Goal: Task Accomplishment & Management: Use online tool/utility

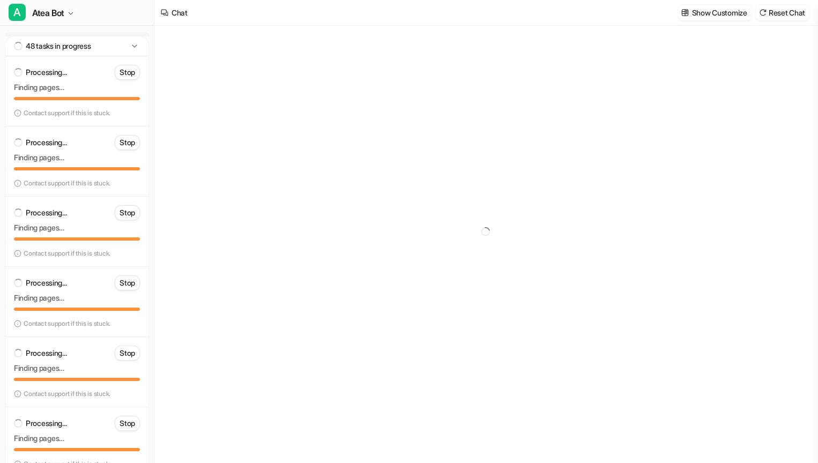
type textarea "**********"
click at [134, 43] on icon at bounding box center [134, 46] width 11 height 11
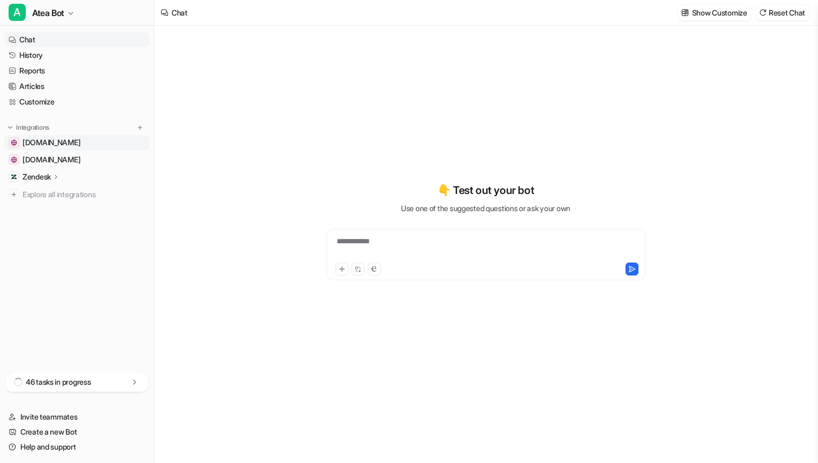
click at [77, 138] on span "[DOMAIN_NAME]" at bounding box center [52, 142] width 58 height 11
click at [75, 142] on span "[DOMAIN_NAME]" at bounding box center [52, 142] width 58 height 11
click at [55, 139] on span "[DOMAIN_NAME]" at bounding box center [52, 142] width 58 height 11
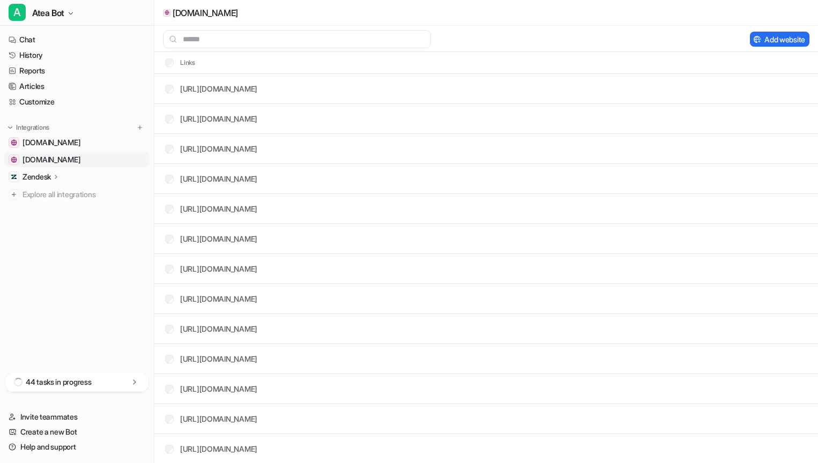
click at [80, 156] on span "[DOMAIN_NAME]" at bounding box center [52, 159] width 58 height 11
click at [54, 172] on div "Zendesk" at bounding box center [42, 176] width 38 height 11
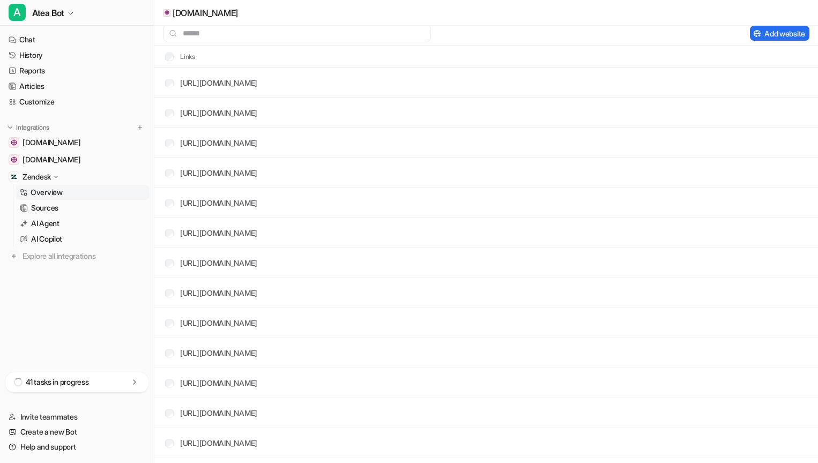
click at [57, 191] on p "Overview" at bounding box center [47, 192] width 32 height 11
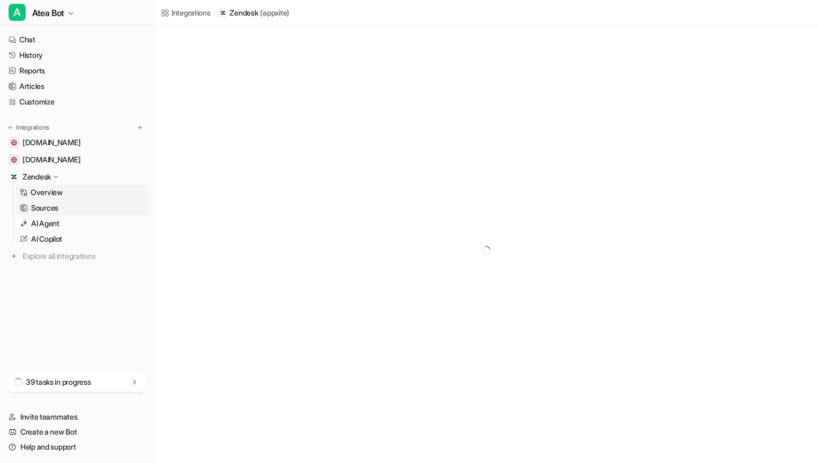
click at [49, 204] on p "Sources" at bounding box center [44, 208] width 27 height 11
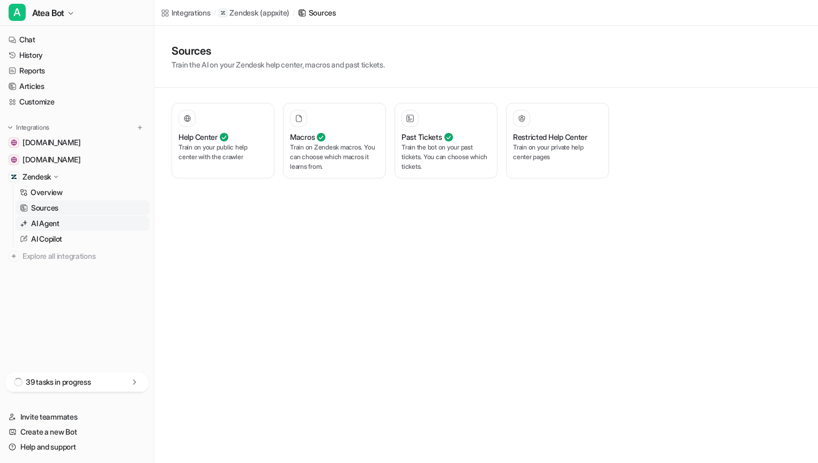
click at [49, 226] on p "AI Agent" at bounding box center [45, 223] width 28 height 11
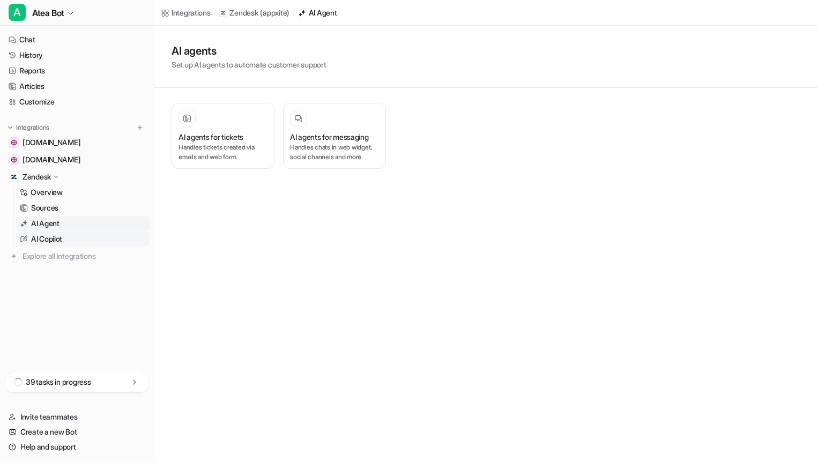
click at [51, 238] on p "AI Copilot" at bounding box center [46, 239] width 31 height 11
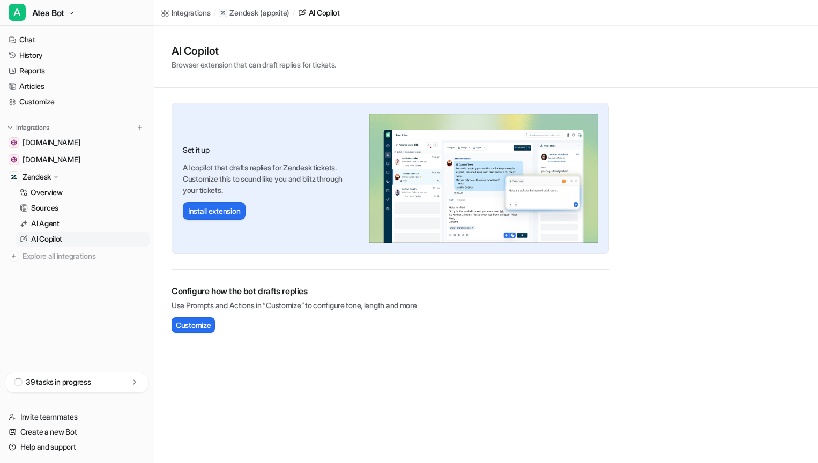
click at [65, 380] on p "39 tasks in progress" at bounding box center [58, 382] width 65 height 11
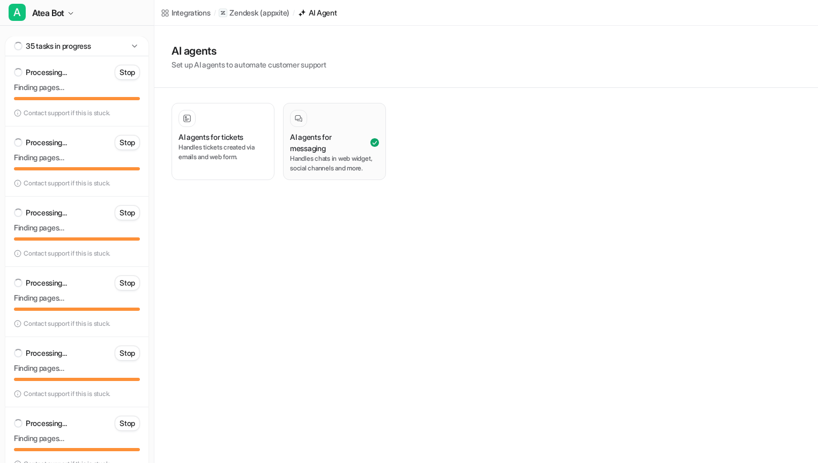
click at [295, 137] on h3 "AI agents for messaging" at bounding box center [329, 142] width 78 height 23
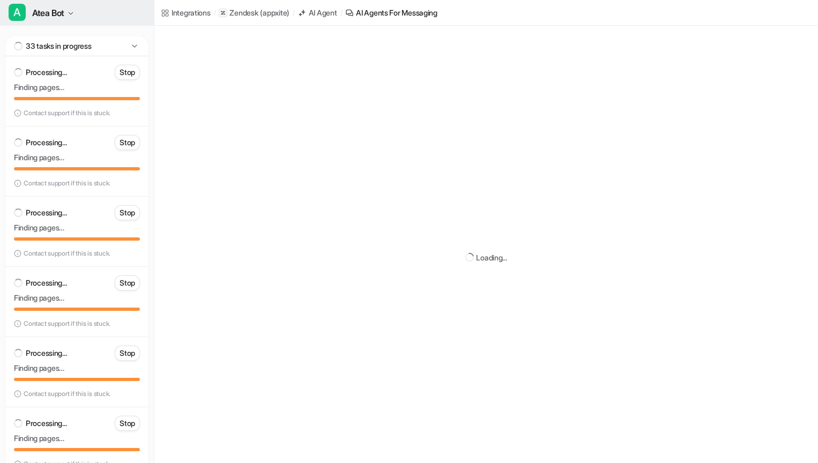
click at [48, 12] on span "Atea Bot" at bounding box center [48, 12] width 32 height 15
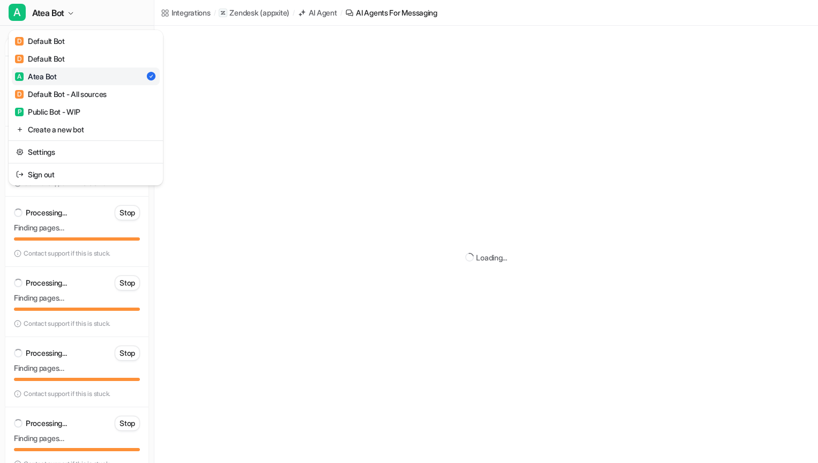
click at [59, 77] on link "A Atea Bot" at bounding box center [86, 77] width 148 height 18
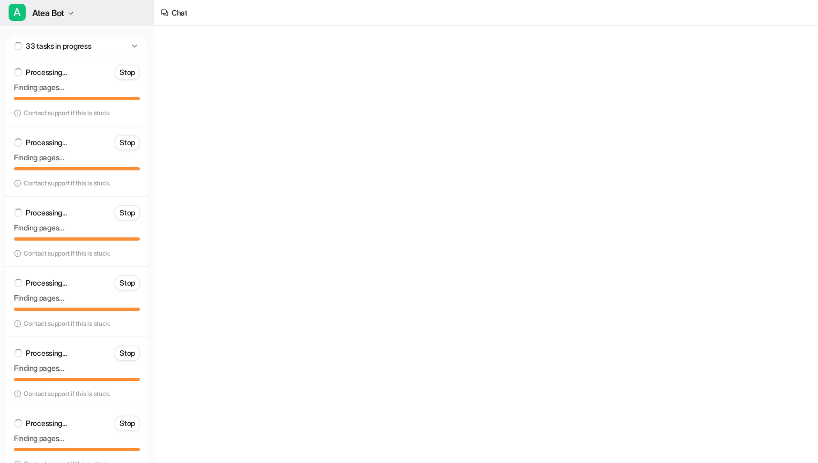
click at [68, 15] on button "A Atea Bot" at bounding box center [77, 13] width 154 height 26
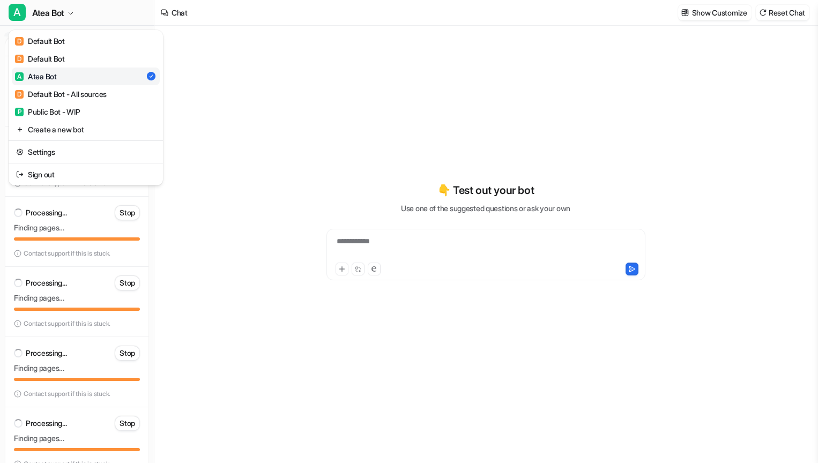
click at [411, 236] on div "A Atea Bot D Default Bot D Default Bot A Atea Bot D Default Bot - All sources P…" at bounding box center [409, 231] width 818 height 463
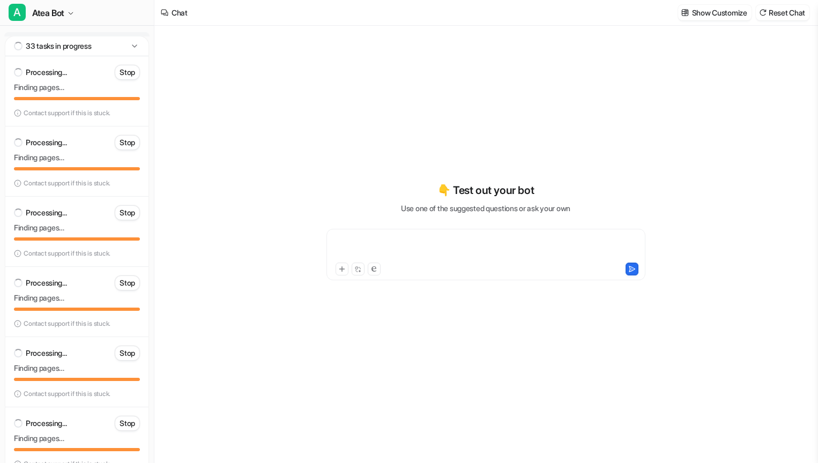
click at [408, 239] on div at bounding box center [485, 248] width 313 height 25
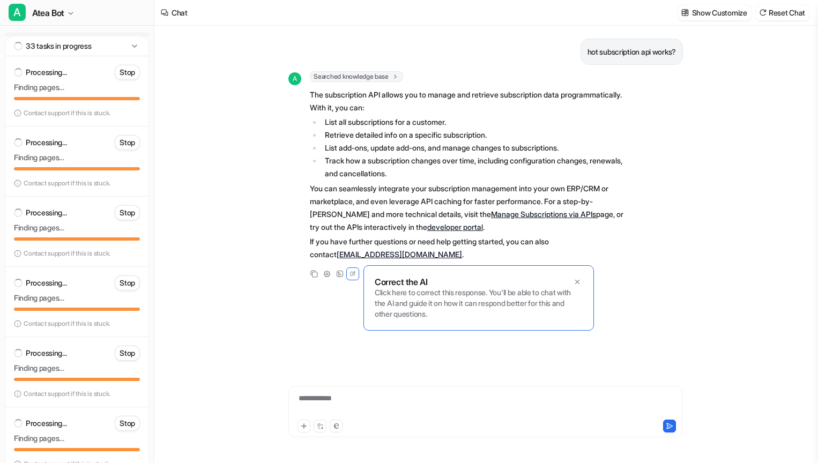
click at [445, 224] on link "developer portal" at bounding box center [455, 226] width 56 height 9
click at [533, 214] on link "Manage Subscriptions via APIs" at bounding box center [543, 214] width 105 height 9
click at [330, 405] on div at bounding box center [485, 405] width 389 height 25
click at [76, 8] on button "A Atea Bot" at bounding box center [77, 13] width 154 height 26
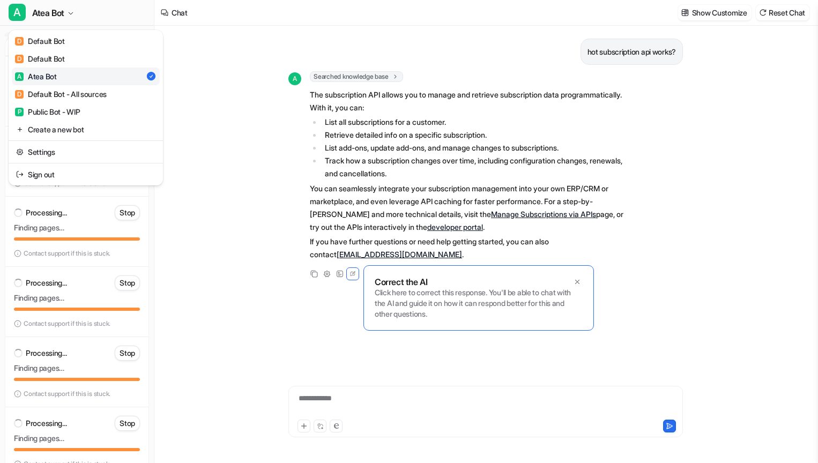
click at [90, 79] on link "A Atea Bot" at bounding box center [86, 77] width 148 height 18
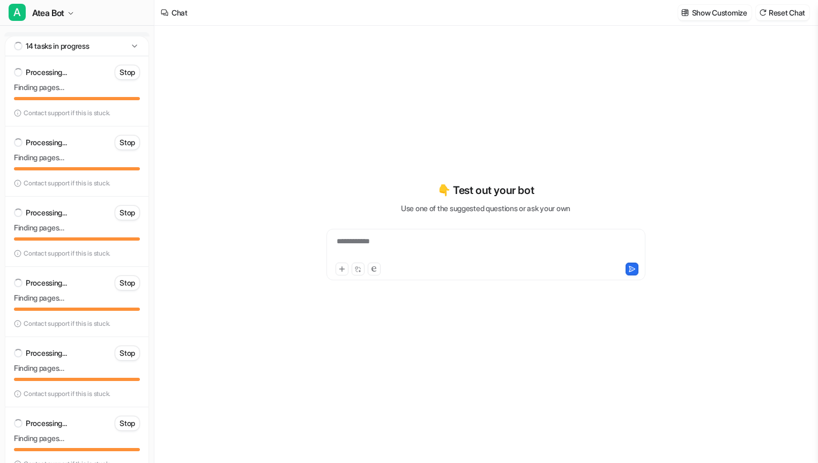
click at [136, 49] on icon at bounding box center [134, 46] width 11 height 11
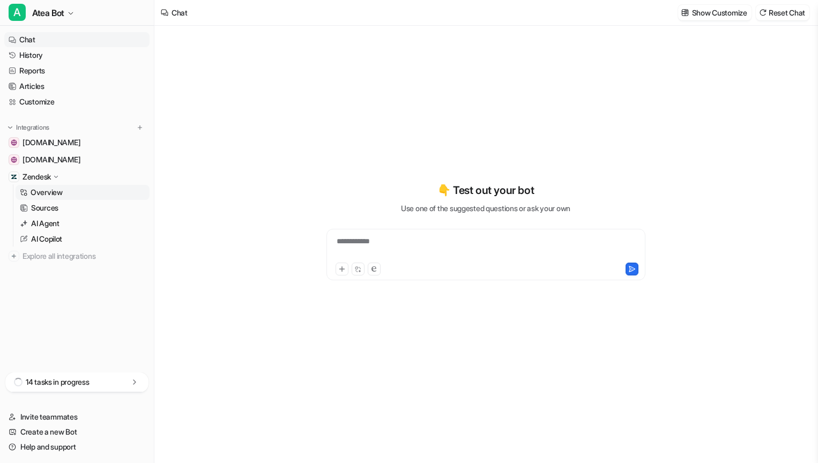
click at [66, 186] on link "Overview" at bounding box center [83, 192] width 134 height 15
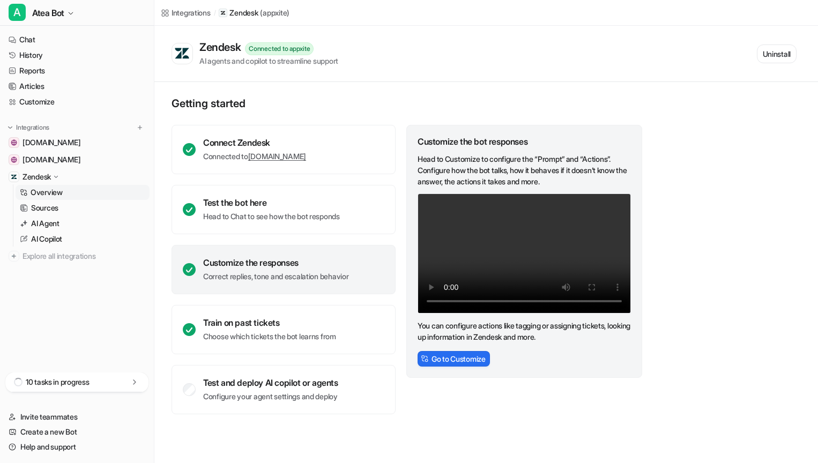
click at [478, 223] on video "Your browser does not support the video tag." at bounding box center [523, 253] width 213 height 120
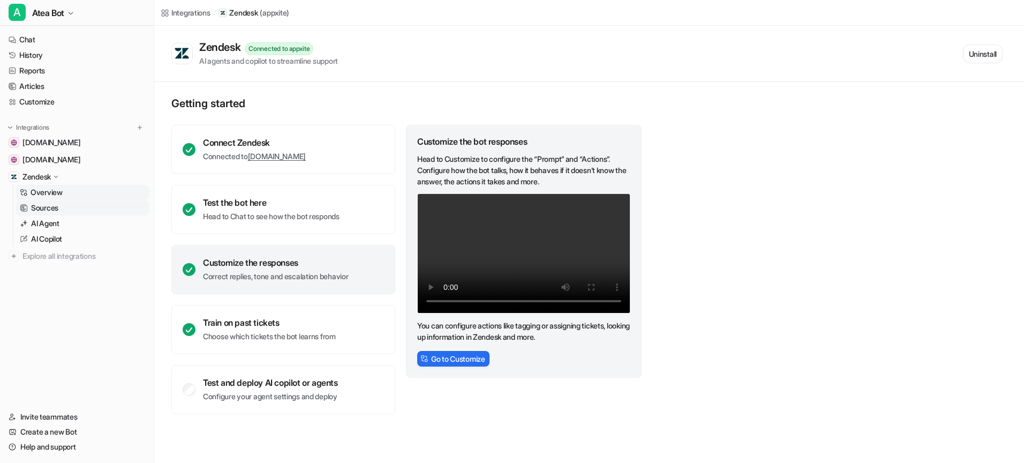
click at [66, 203] on link "Sources" at bounding box center [83, 207] width 134 height 15
click at [67, 192] on link "Overview" at bounding box center [83, 192] width 134 height 15
click at [69, 206] on link "Sources" at bounding box center [83, 207] width 134 height 15
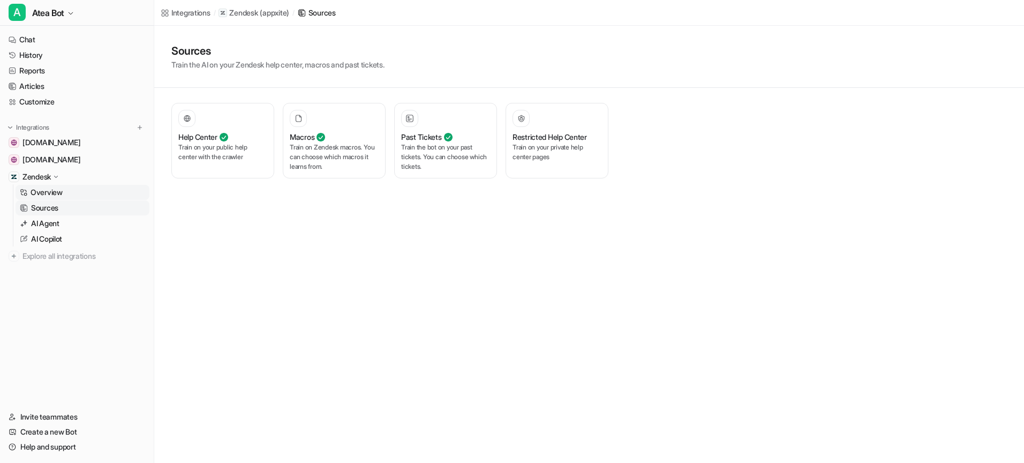
click at [73, 194] on link "Overview" at bounding box center [83, 192] width 134 height 15
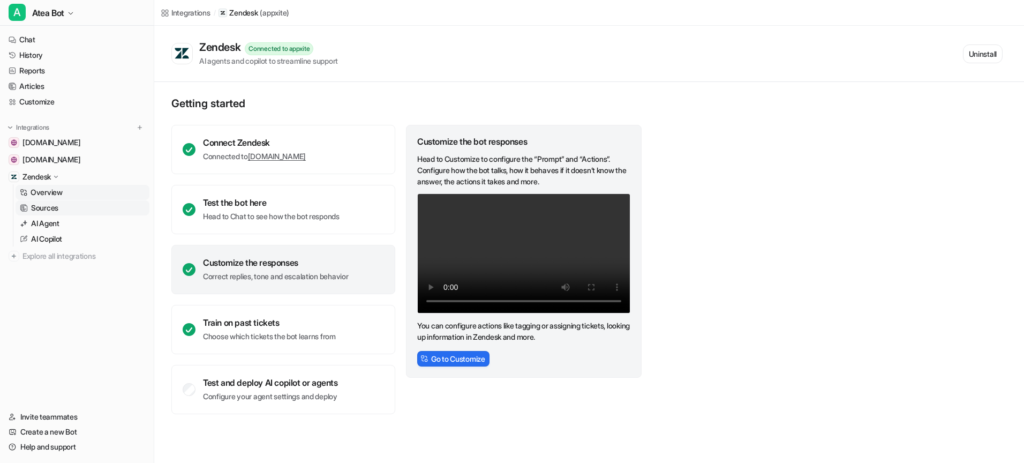
click at [73, 205] on link "Sources" at bounding box center [83, 207] width 134 height 15
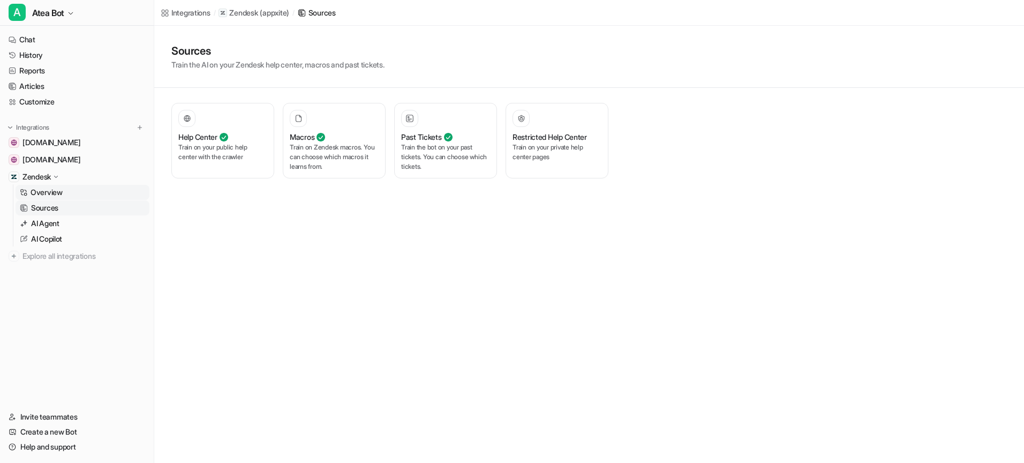
click at [76, 196] on link "Overview" at bounding box center [83, 192] width 134 height 15
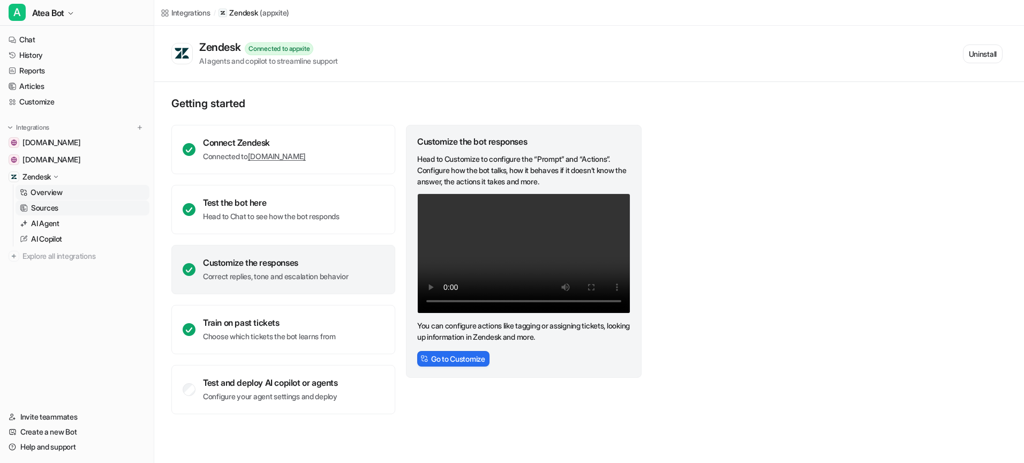
click at [76, 207] on link "Sources" at bounding box center [83, 207] width 134 height 15
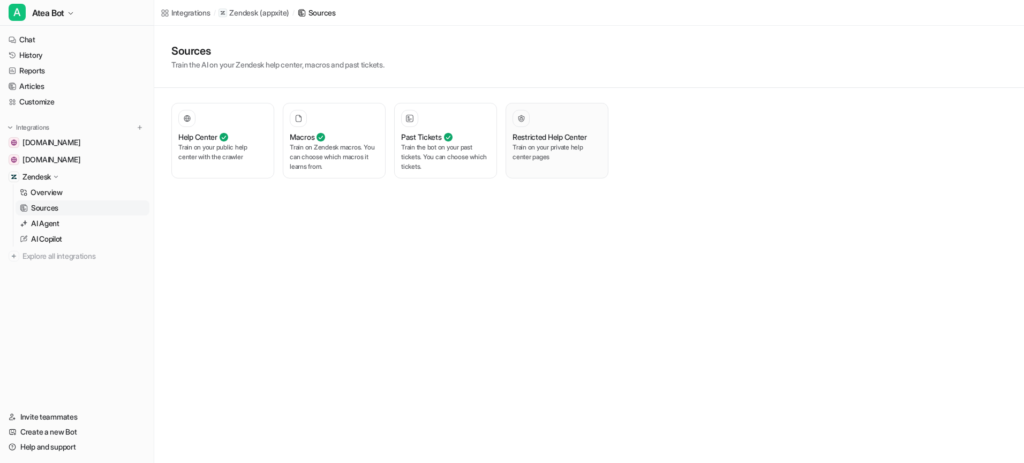
click at [541, 165] on div "Restricted Help Center Train on your private help center pages" at bounding box center [557, 141] width 89 height 62
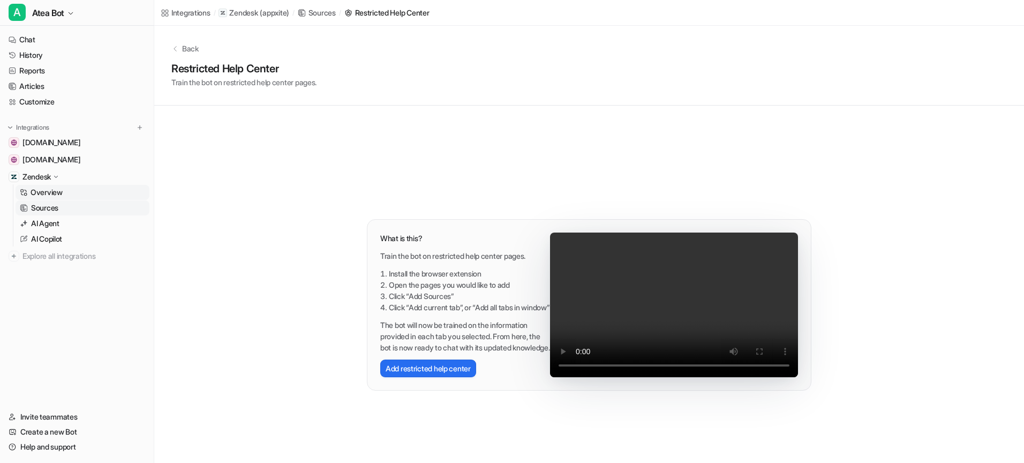
click at [63, 188] on link "Overview" at bounding box center [83, 192] width 134 height 15
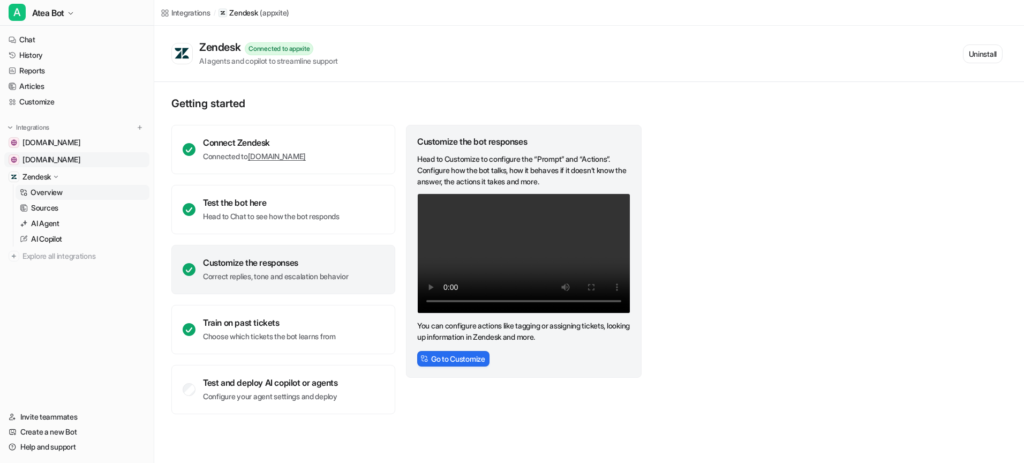
click at [65, 164] on span "[DOMAIN_NAME]" at bounding box center [52, 159] width 58 height 11
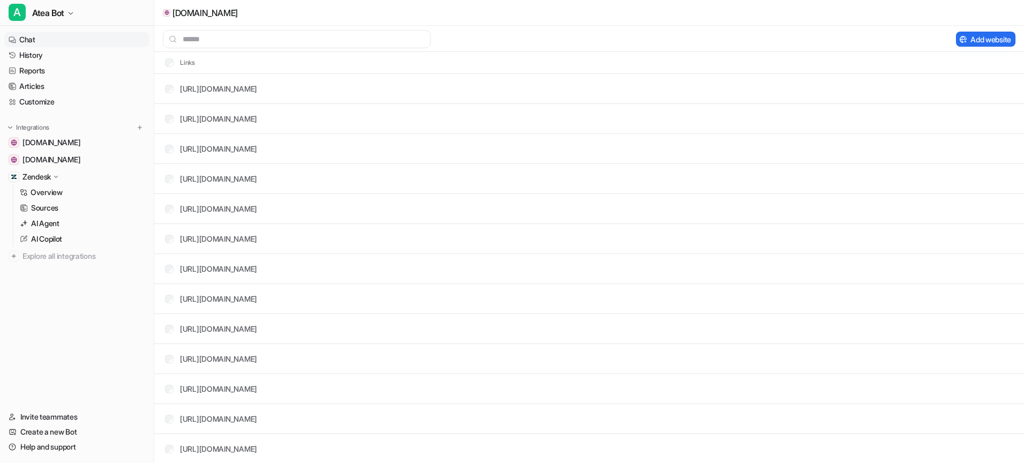
click at [27, 41] on link "Chat" at bounding box center [76, 39] width 145 height 15
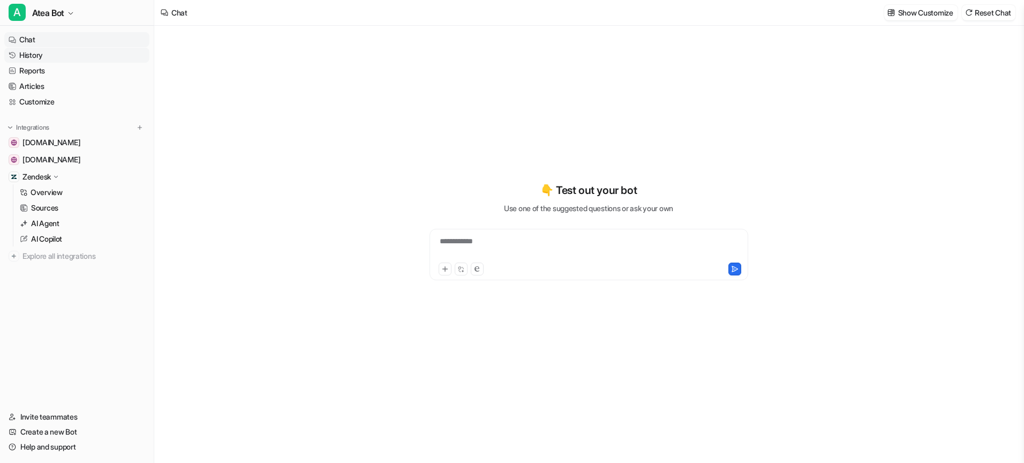
click at [33, 53] on link "History" at bounding box center [76, 55] width 145 height 15
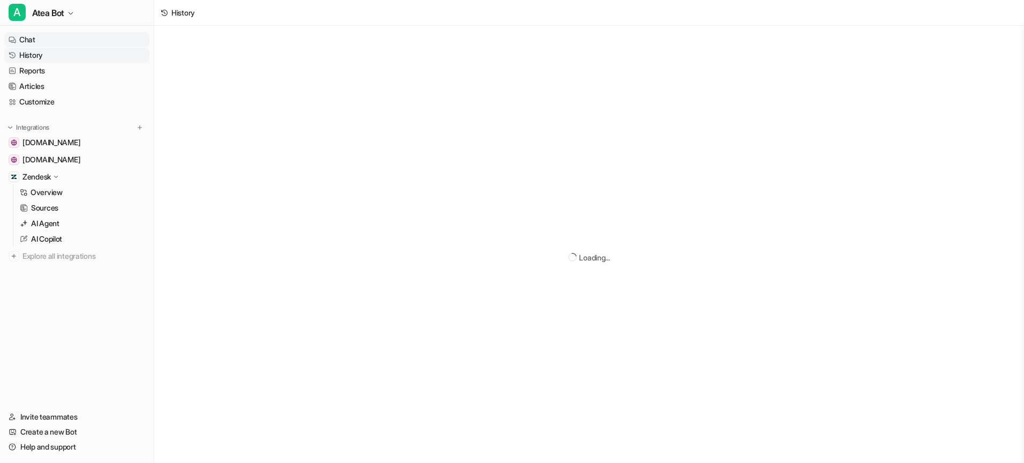
click at [35, 39] on link "Chat" at bounding box center [76, 39] width 145 height 15
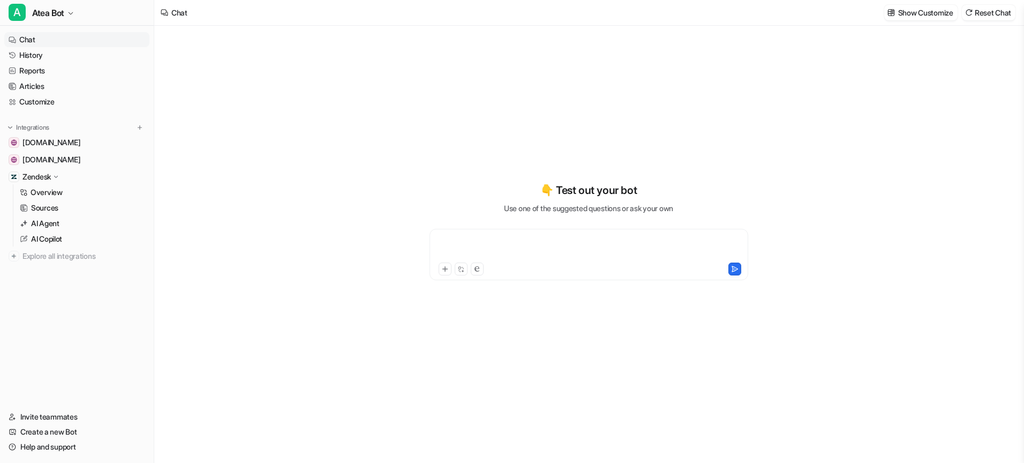
click at [500, 254] on div at bounding box center [588, 248] width 313 height 25
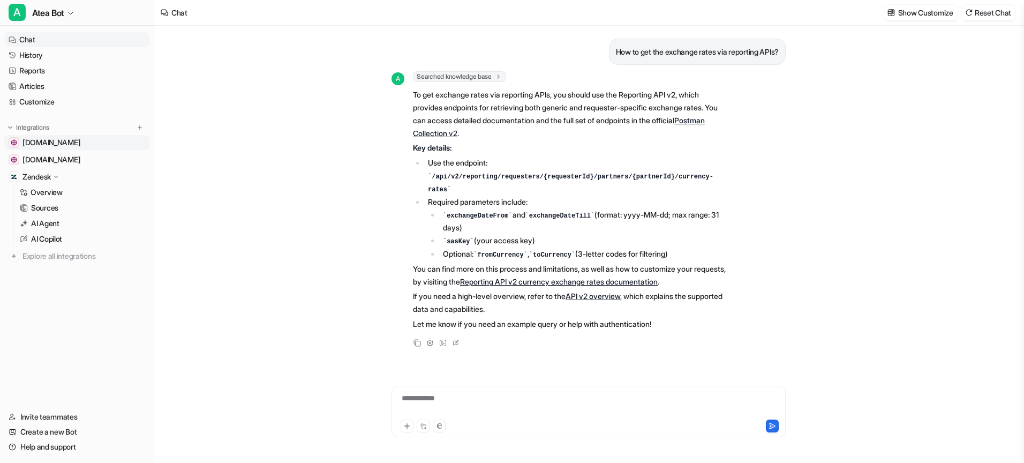
click at [71, 144] on span "[DOMAIN_NAME]" at bounding box center [52, 142] width 58 height 11
drag, startPoint x: 76, startPoint y: 155, endPoint x: 69, endPoint y: 166, distance: 12.8
click at [76, 155] on span "[DOMAIN_NAME]" at bounding box center [52, 159] width 58 height 11
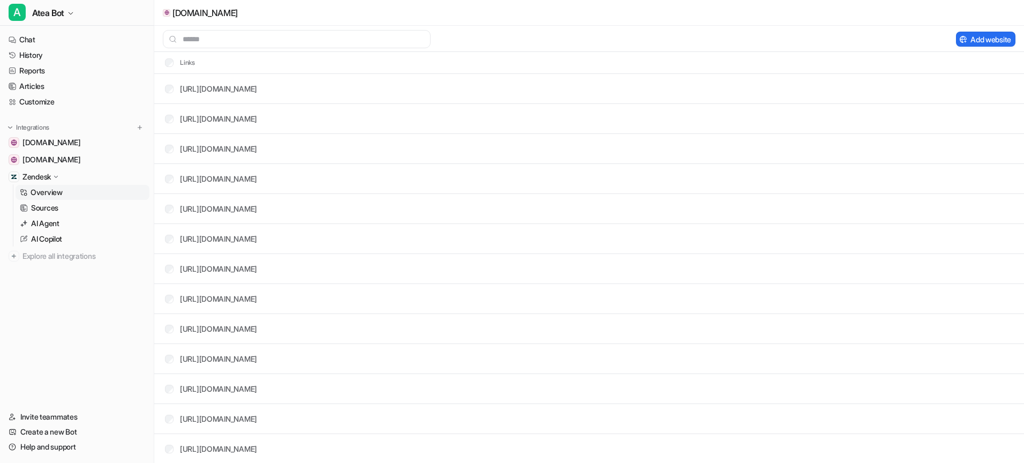
click at [58, 188] on p "Overview" at bounding box center [47, 192] width 32 height 11
click at [56, 196] on p "Overview" at bounding box center [47, 192] width 32 height 11
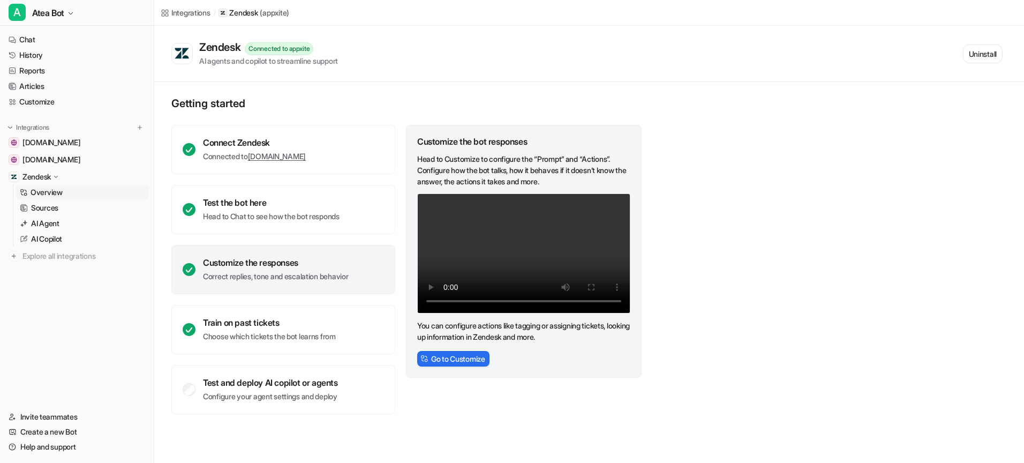
click at [55, 199] on link "Overview" at bounding box center [83, 192] width 134 height 15
click at [55, 205] on p "Sources" at bounding box center [44, 208] width 27 height 11
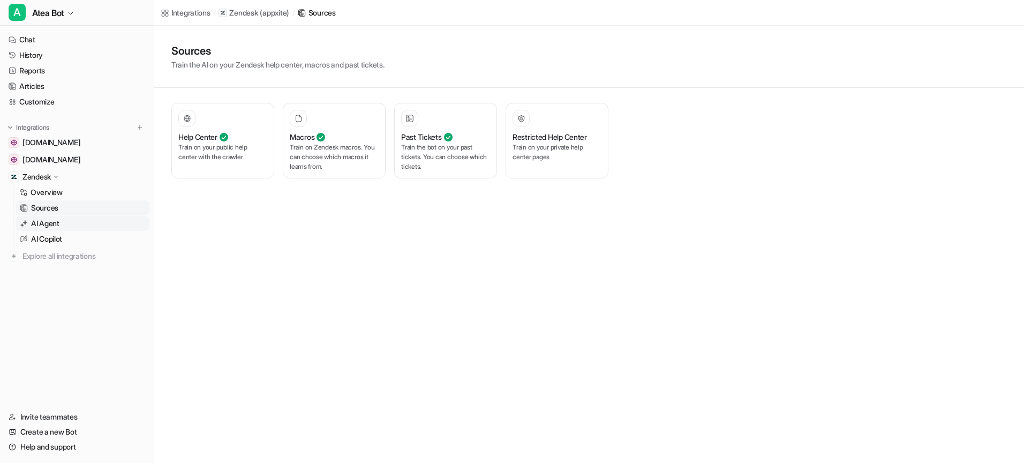
click at [56, 222] on p "AI Agent" at bounding box center [45, 223] width 28 height 11
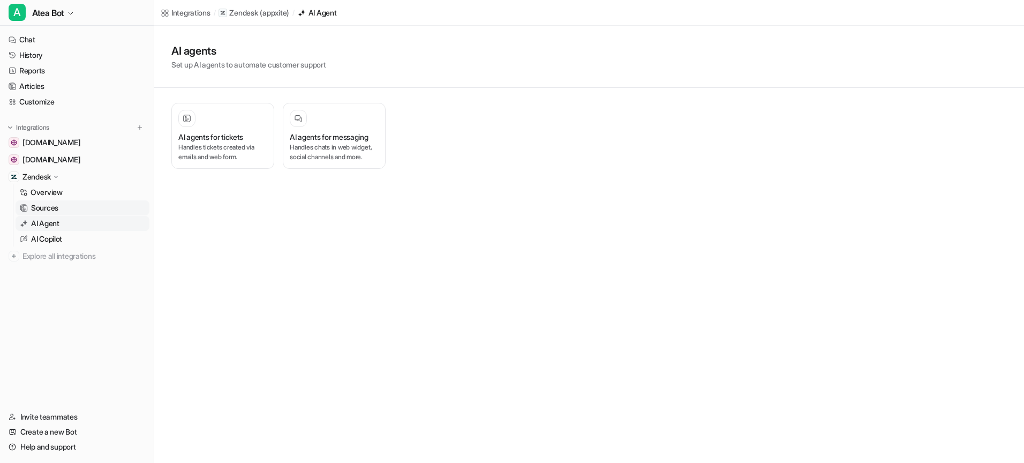
click at [56, 210] on p "Sources" at bounding box center [44, 208] width 27 height 11
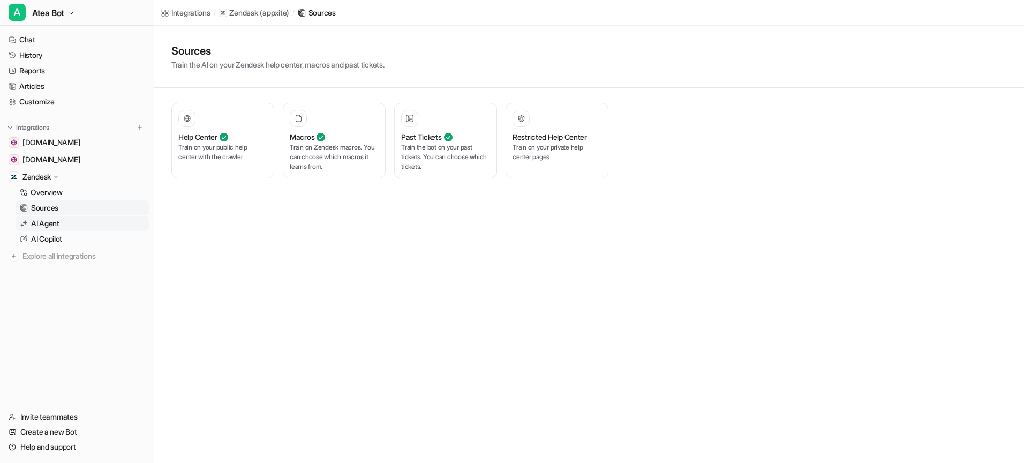
click at [54, 221] on p "AI Agent" at bounding box center [45, 223] width 28 height 11
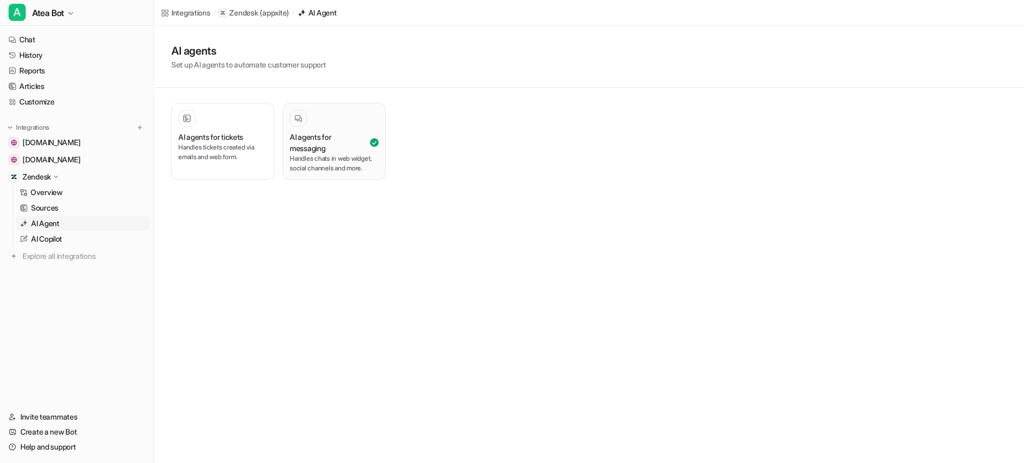
click at [305, 161] on p "Handles chats in web widget, social channels and more." at bounding box center [334, 163] width 89 height 19
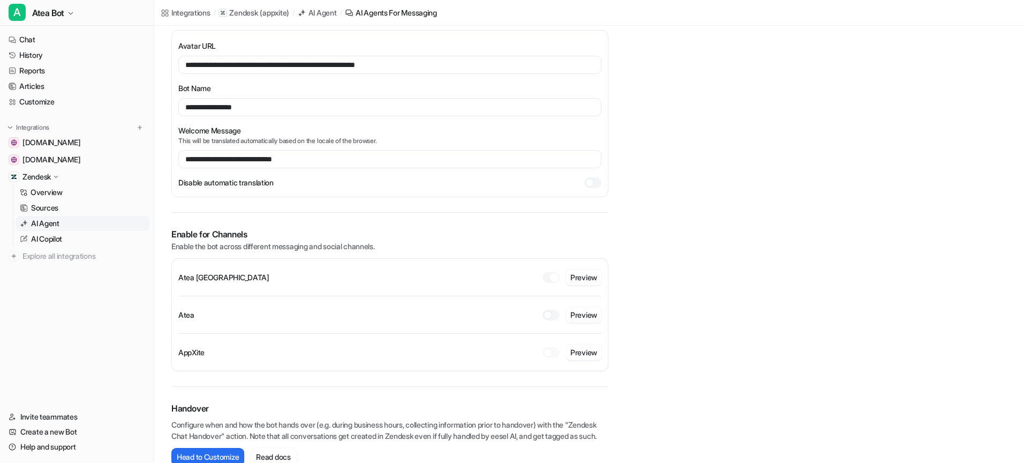
scroll to position [152, 0]
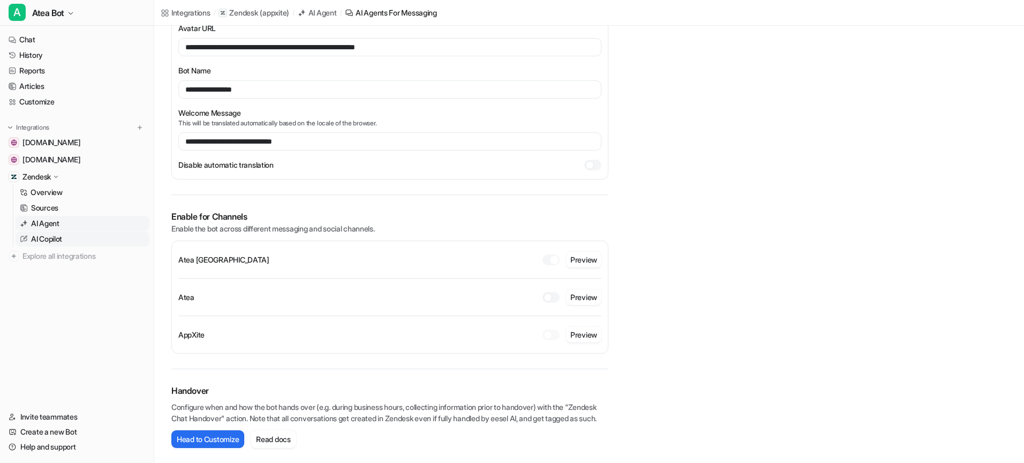
click at [50, 236] on p "AI Copilot" at bounding box center [46, 239] width 31 height 11
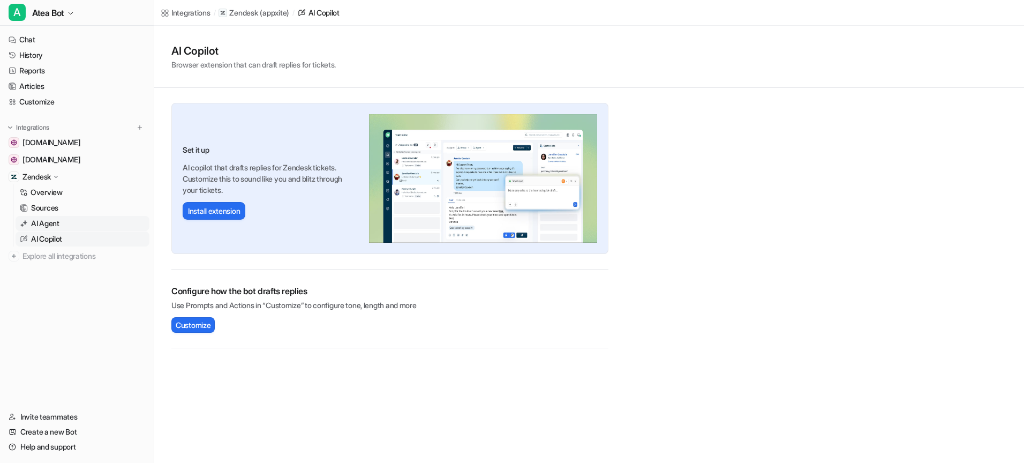
click at [61, 220] on link "AI Agent" at bounding box center [83, 223] width 134 height 15
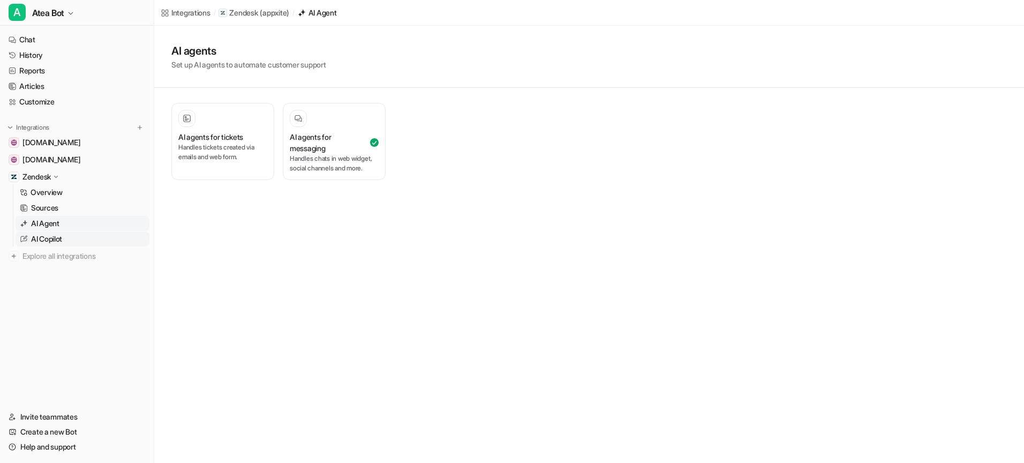
click at [54, 233] on link "AI Copilot" at bounding box center [83, 238] width 134 height 15
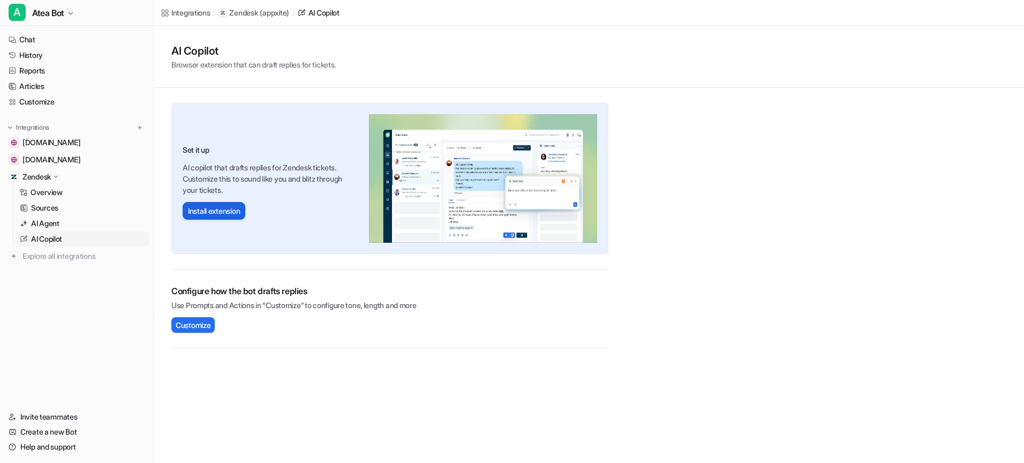
click at [216, 206] on button "Install extension" at bounding box center [214, 211] width 63 height 18
click at [73, 226] on link "AI Agent" at bounding box center [83, 223] width 134 height 15
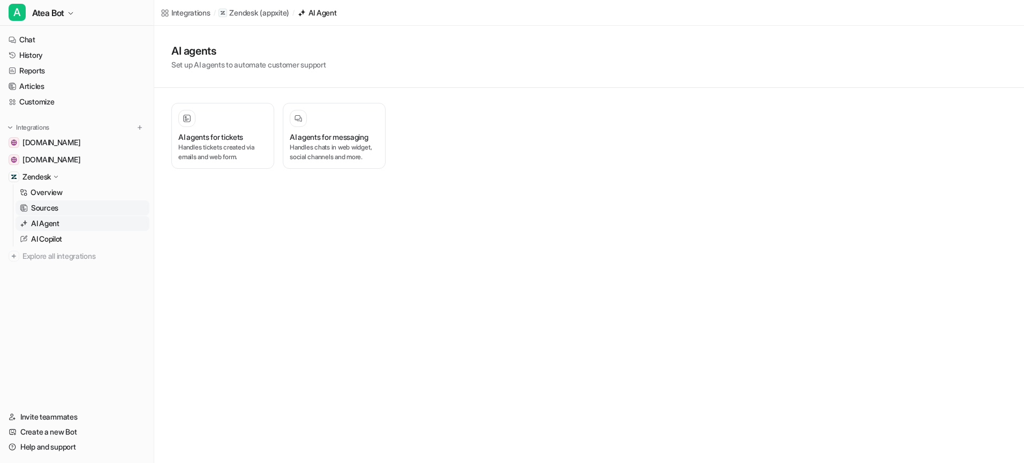
click at [75, 208] on link "Sources" at bounding box center [83, 207] width 134 height 15
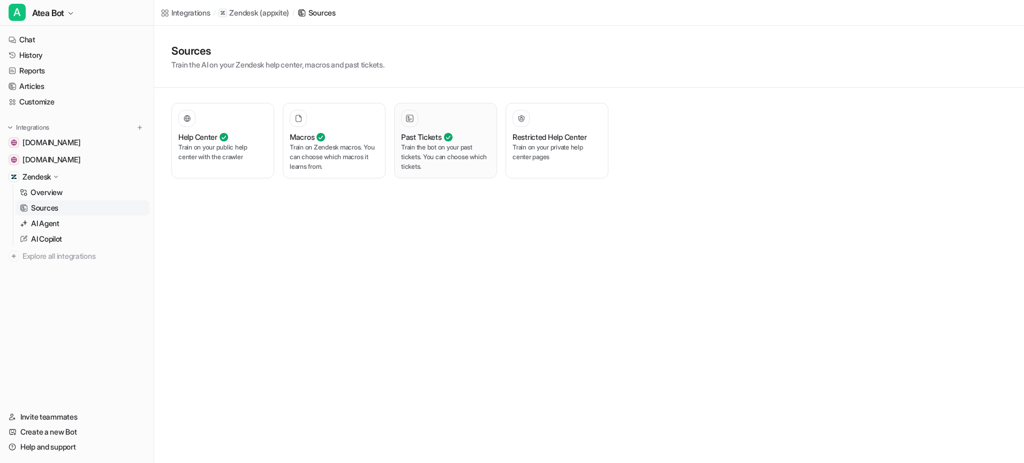
click at [466, 161] on p "Train the bot on your past tickets. You can choose which tickets." at bounding box center [445, 157] width 89 height 29
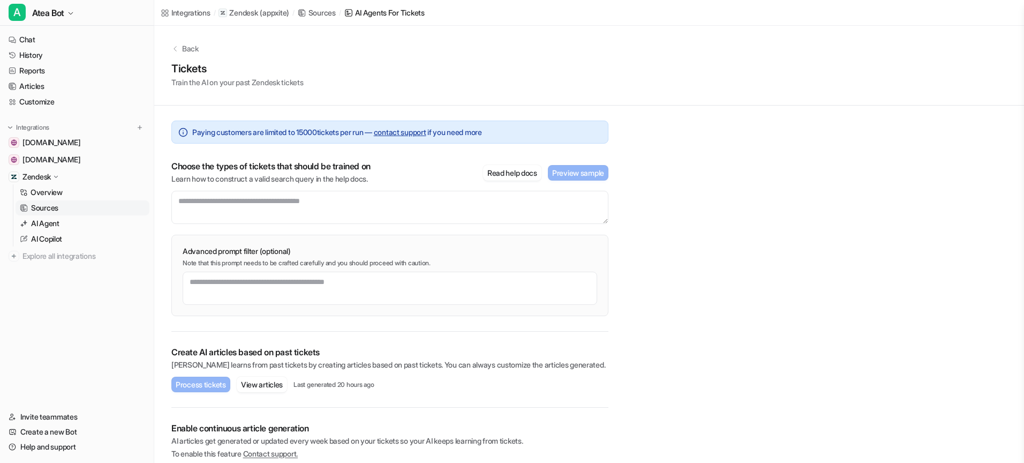
scroll to position [29, 0]
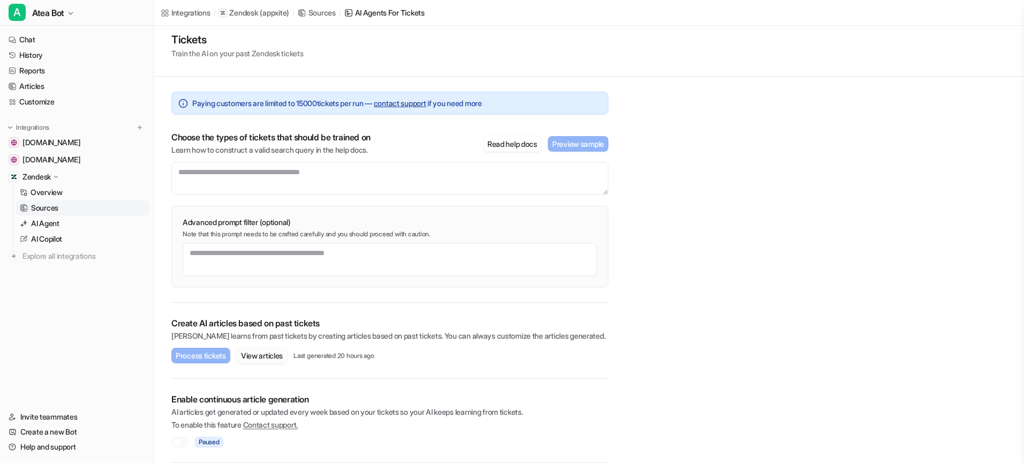
click at [287, 357] on button "View articles" at bounding box center [262, 356] width 50 height 16
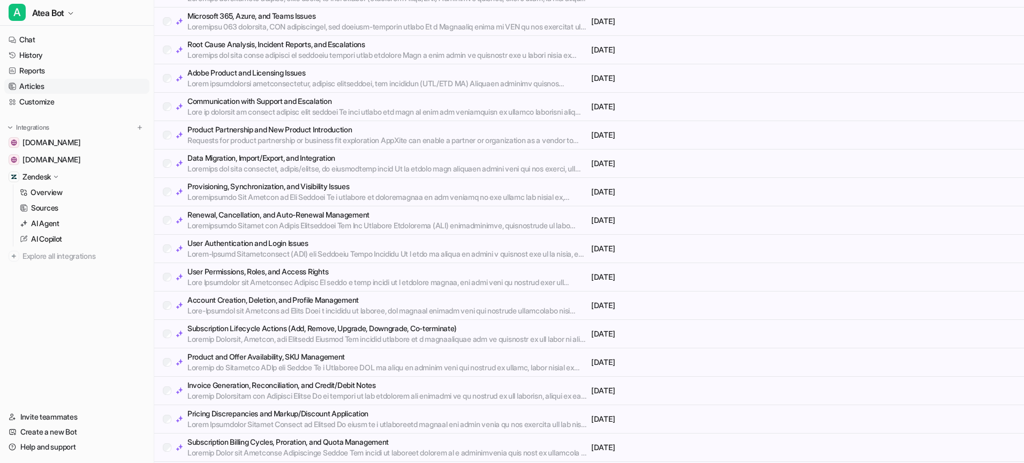
scroll to position [1287, 0]
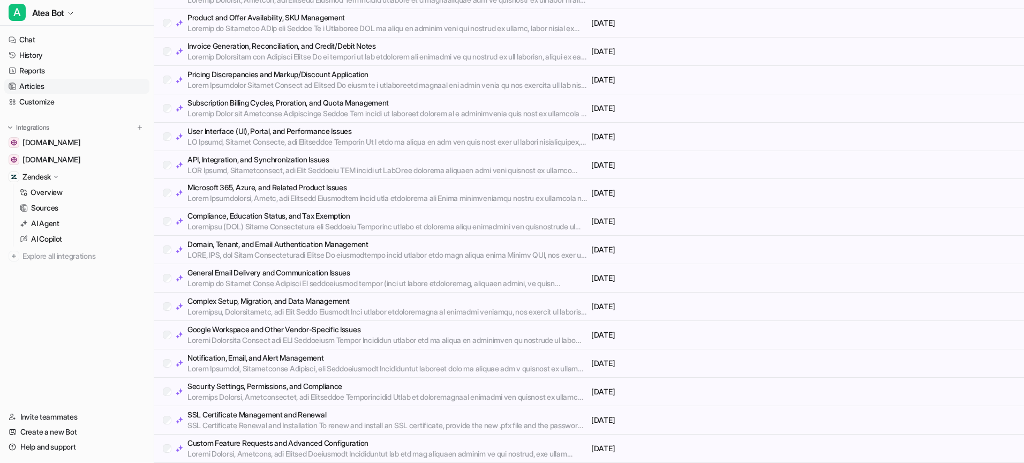
click at [268, 364] on p at bounding box center [388, 368] width 400 height 11
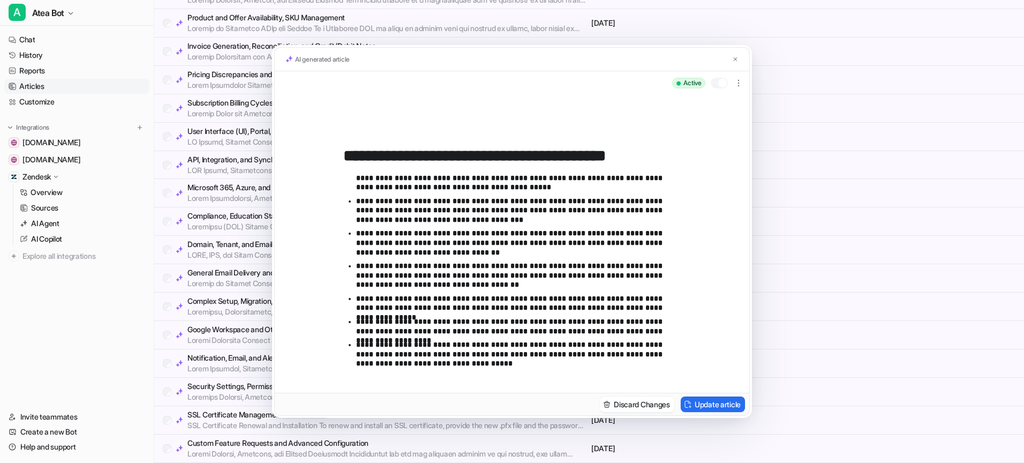
scroll to position [0, 0]
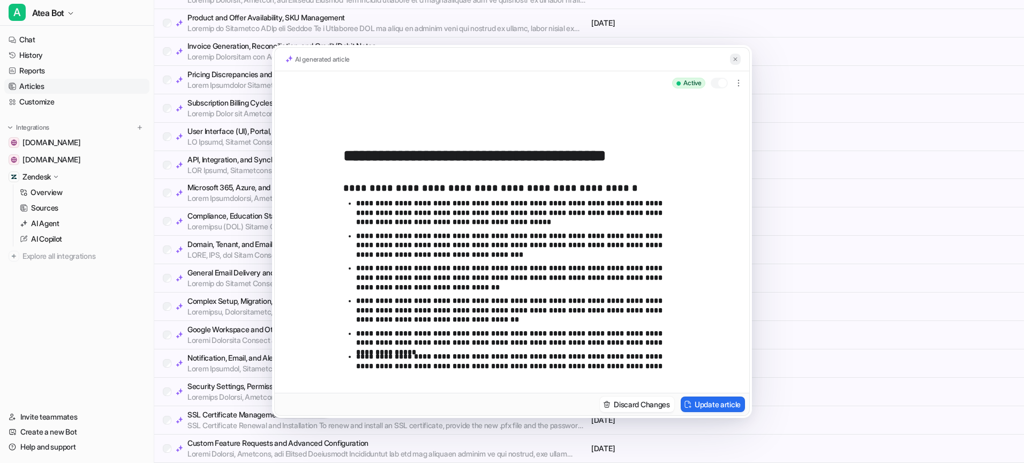
click at [738, 63] on button at bounding box center [735, 59] width 11 height 11
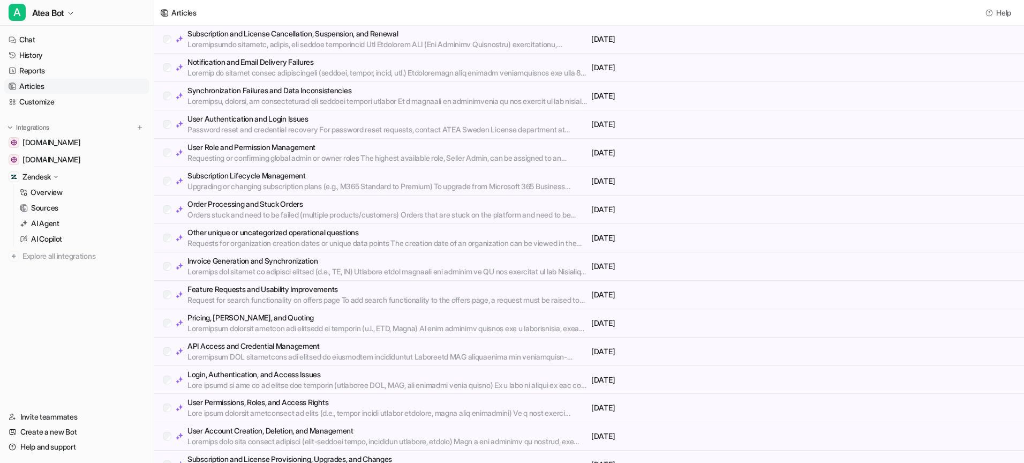
scroll to position [151, 0]
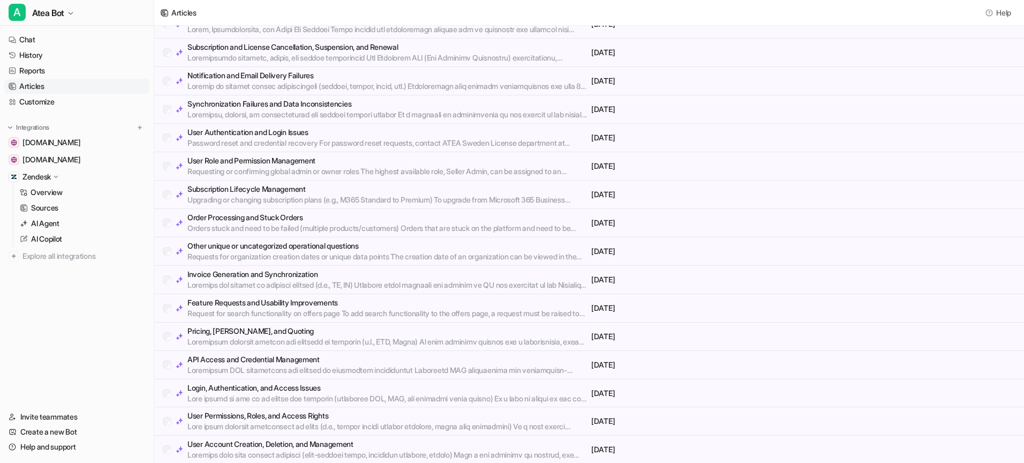
click at [443, 198] on p "Upgrading or changing subscription plans (e.g., M365 Standard to Premium) To up…" at bounding box center [388, 199] width 400 height 11
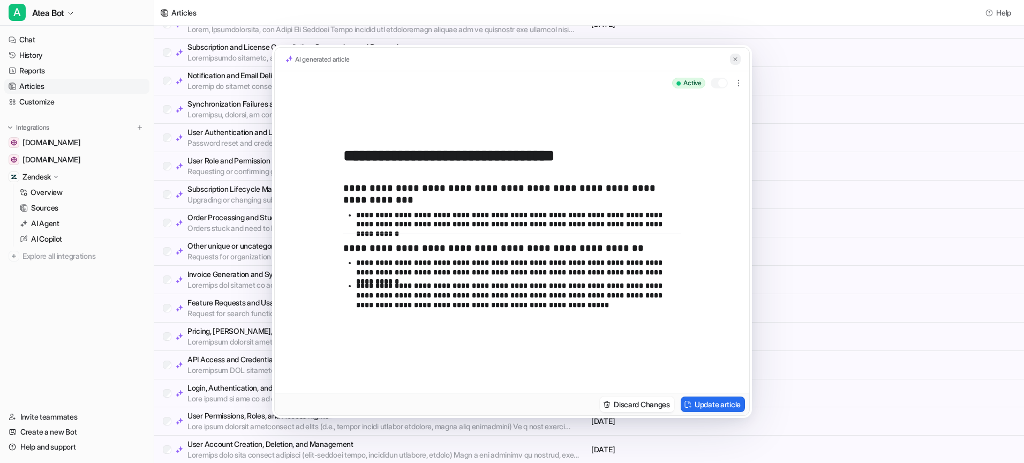
click at [732, 59] on button at bounding box center [735, 59] width 11 height 11
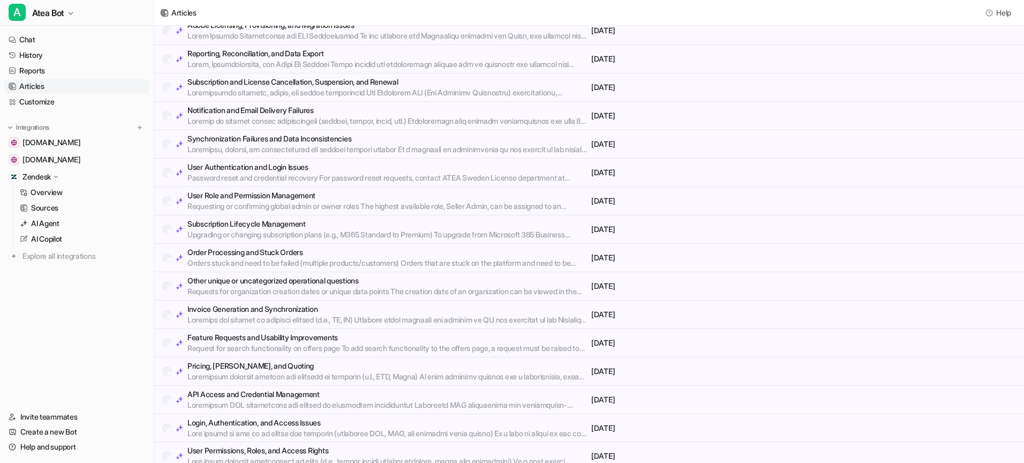
scroll to position [0, 0]
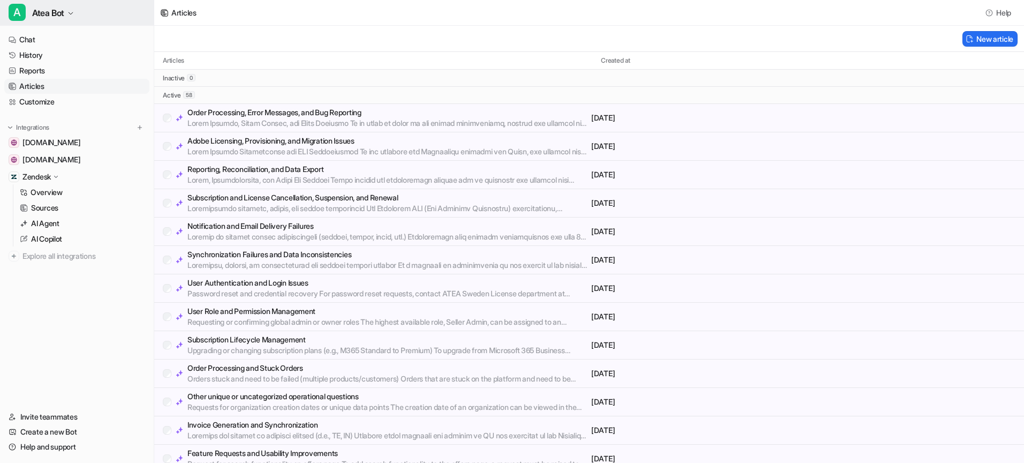
click at [72, 14] on icon "button" at bounding box center [71, 13] width 4 height 2
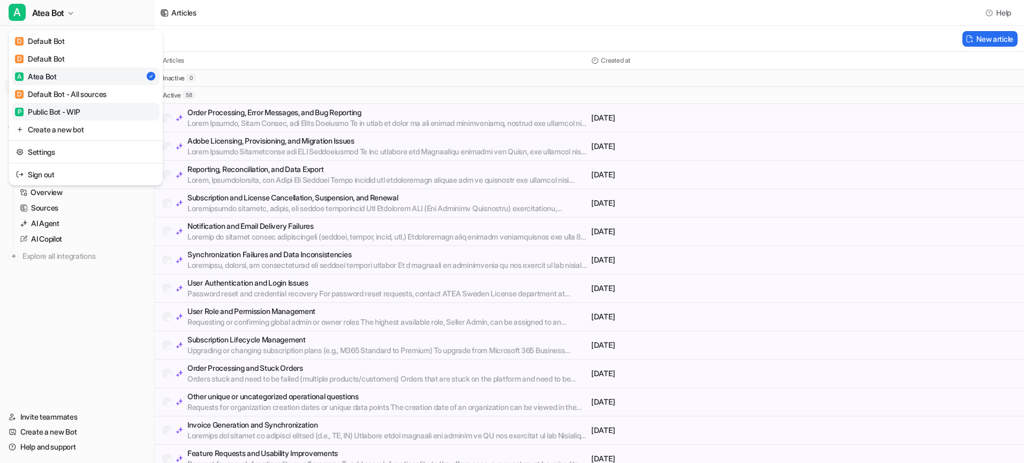
click at [62, 112] on div "P Public Bot - WIP" at bounding box center [47, 111] width 65 height 11
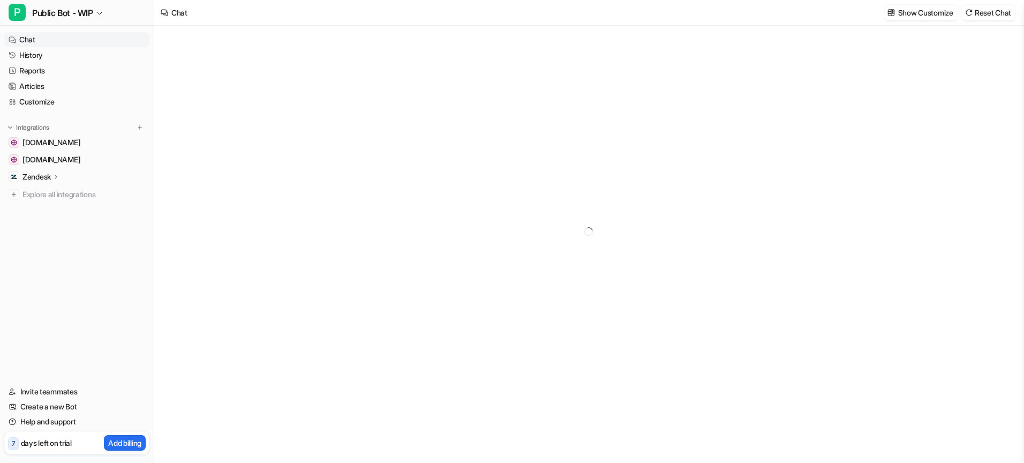
type textarea "**********"
click at [62, 141] on span "[DOMAIN_NAME]" at bounding box center [52, 142] width 58 height 11
click at [62, 143] on span "[DOMAIN_NAME]" at bounding box center [52, 142] width 58 height 11
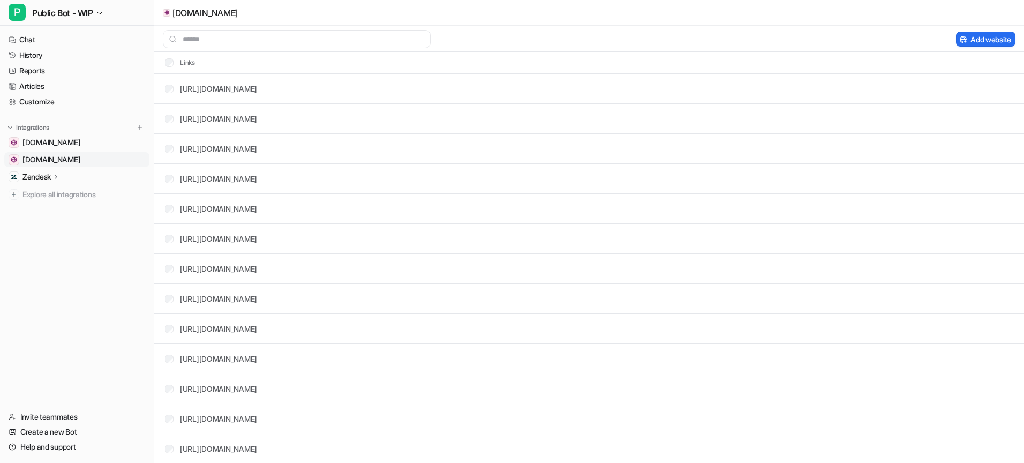
click at [61, 156] on span "[DOMAIN_NAME]" at bounding box center [52, 159] width 58 height 11
click at [102, 20] on button "P Public Bot - WIP" at bounding box center [77, 13] width 154 height 26
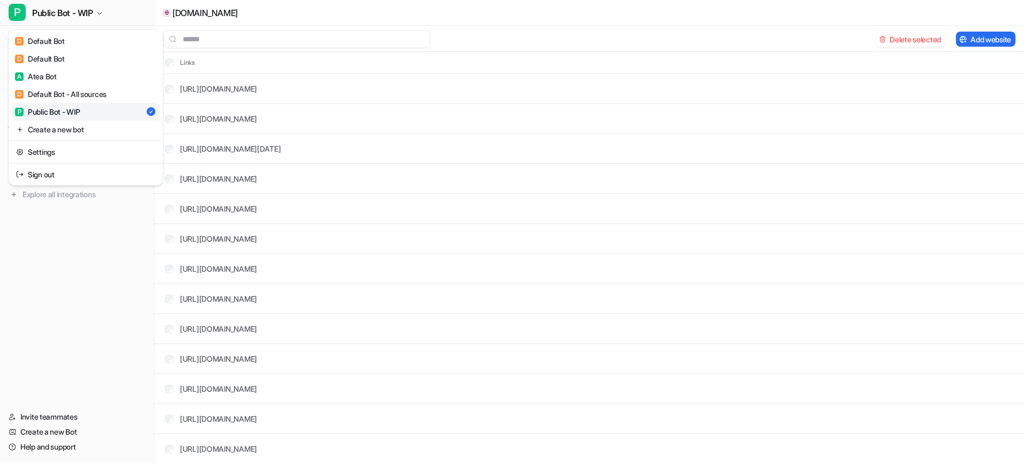
click at [520, 26] on div "P Public Bot - WIP D Default Bot D Default Bot A Atea Bot D Default Bot - All s…" at bounding box center [512, 231] width 1024 height 463
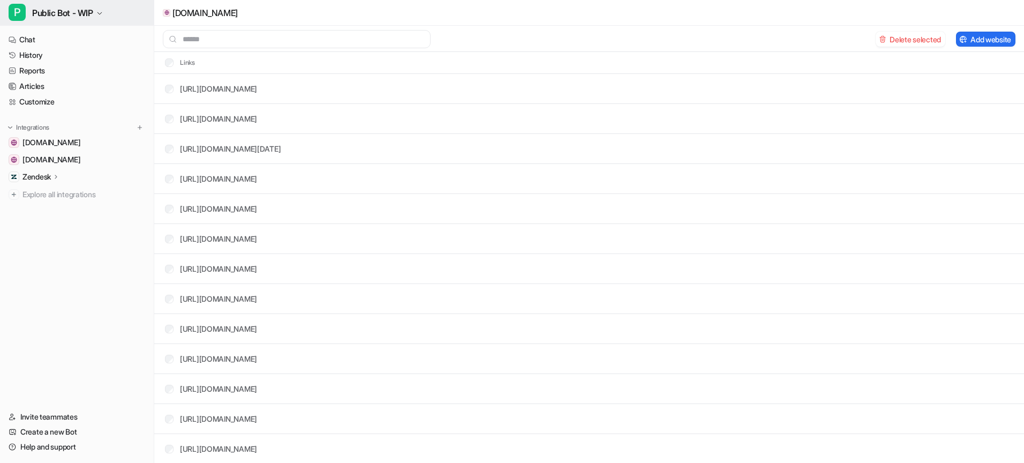
click at [91, 15] on span "Public Bot - WIP" at bounding box center [62, 12] width 61 height 15
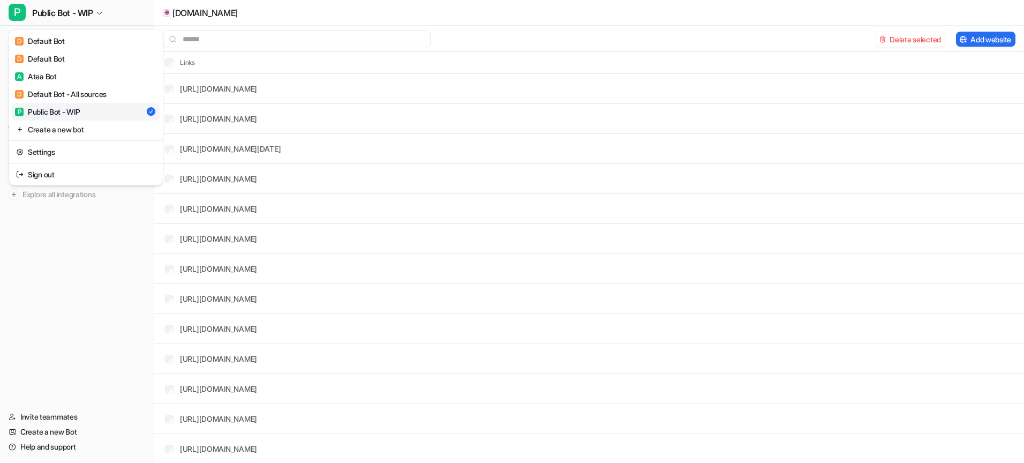
click at [754, 272] on div "P Public Bot - WIP D Default Bot D Default Bot A Atea Bot D Default Bot - All s…" at bounding box center [512, 231] width 1024 height 463
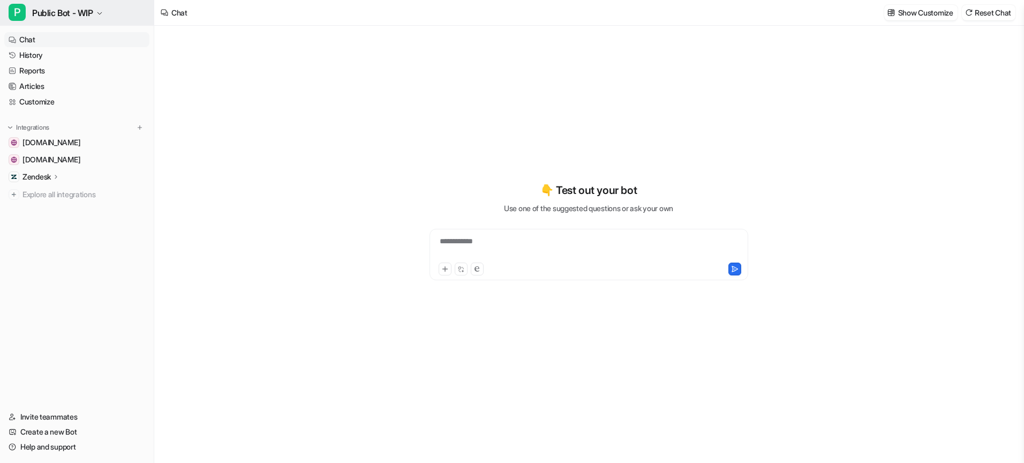
type textarea "**********"
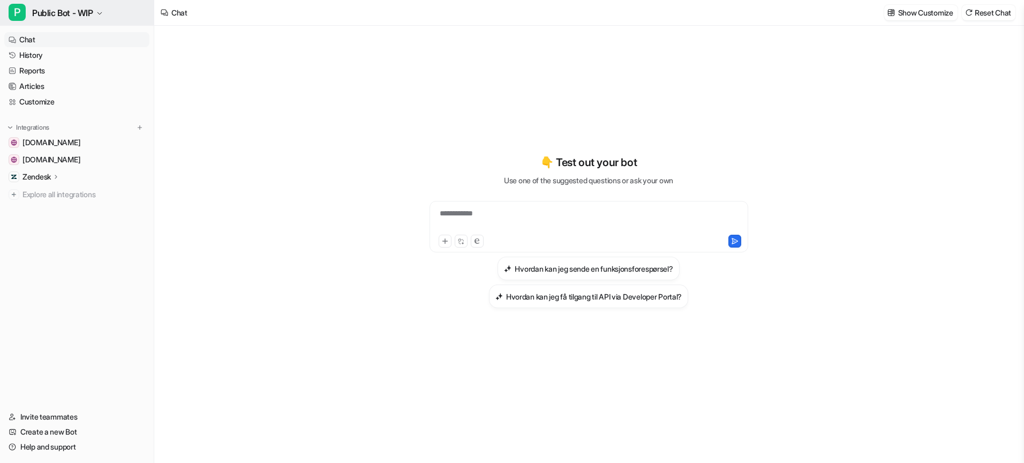
click at [91, 13] on span "Public Bot - WIP" at bounding box center [62, 12] width 61 height 15
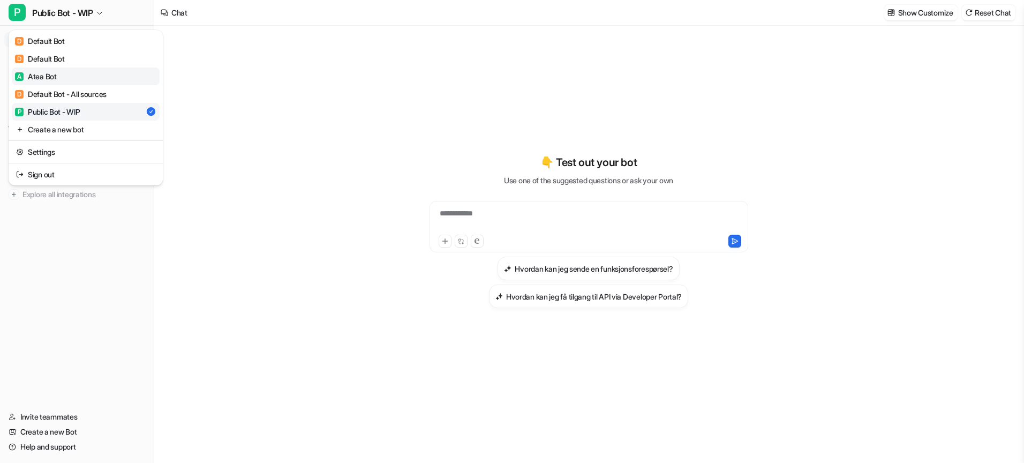
click at [58, 72] on link "A Atea Bot" at bounding box center [86, 77] width 148 height 18
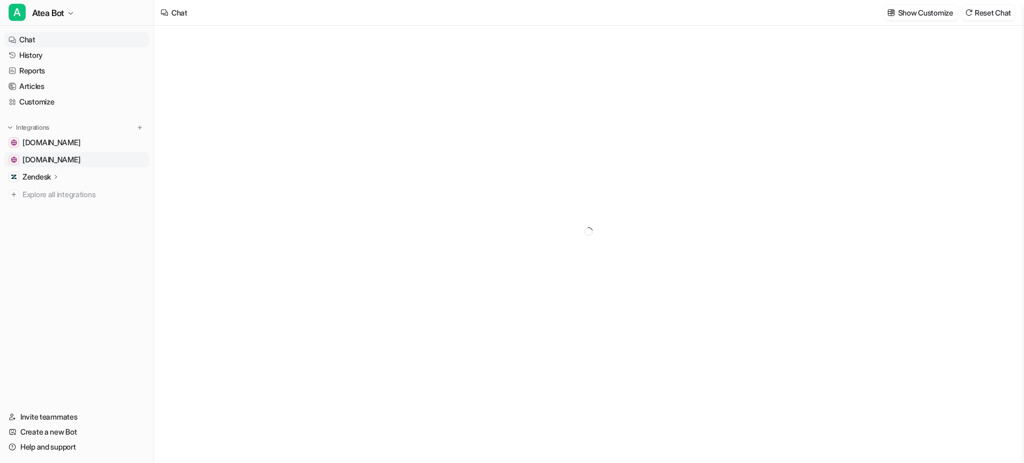
type textarea "**********"
click at [77, 163] on span "[DOMAIN_NAME]" at bounding box center [52, 159] width 58 height 11
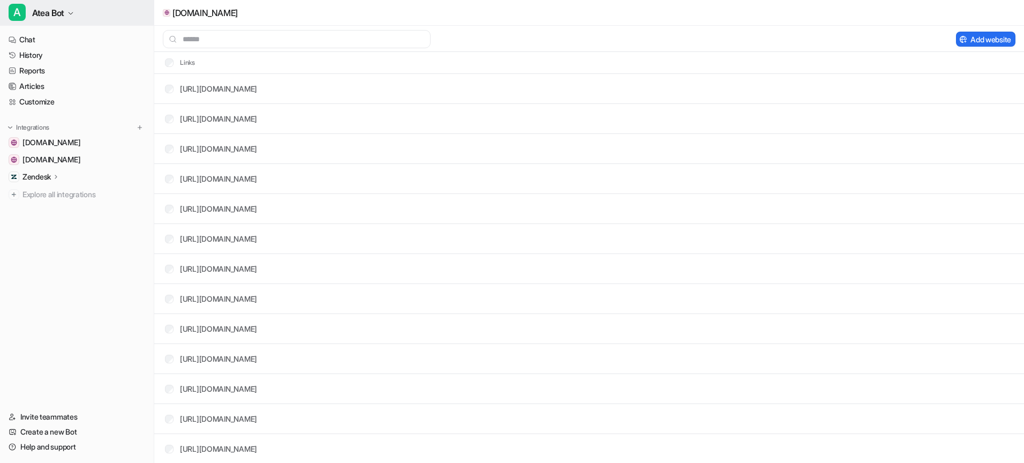
click at [69, 19] on button "A Atea Bot" at bounding box center [77, 13] width 154 height 26
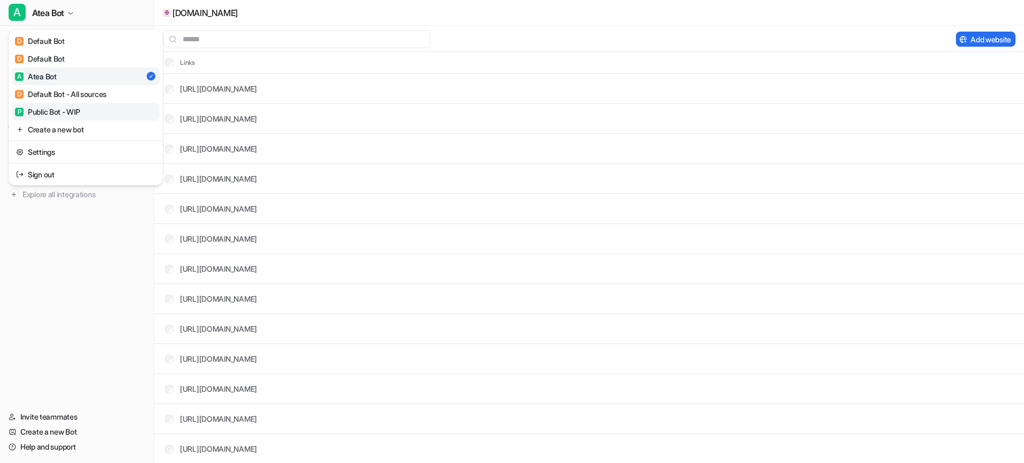
click at [68, 114] on div "P Public Bot - WIP" at bounding box center [47, 111] width 65 height 11
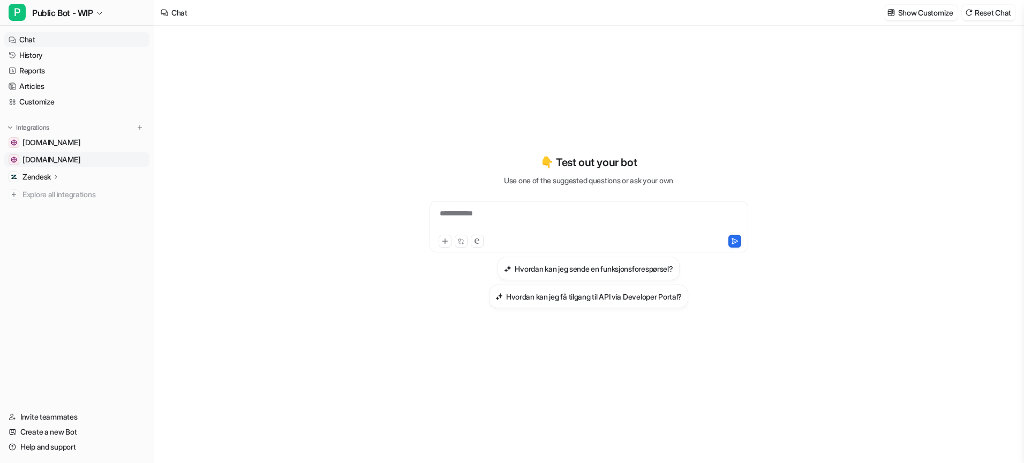
click at [80, 160] on span "[DOMAIN_NAME]" at bounding box center [52, 159] width 58 height 11
